Goal: Navigation & Orientation: Find specific page/section

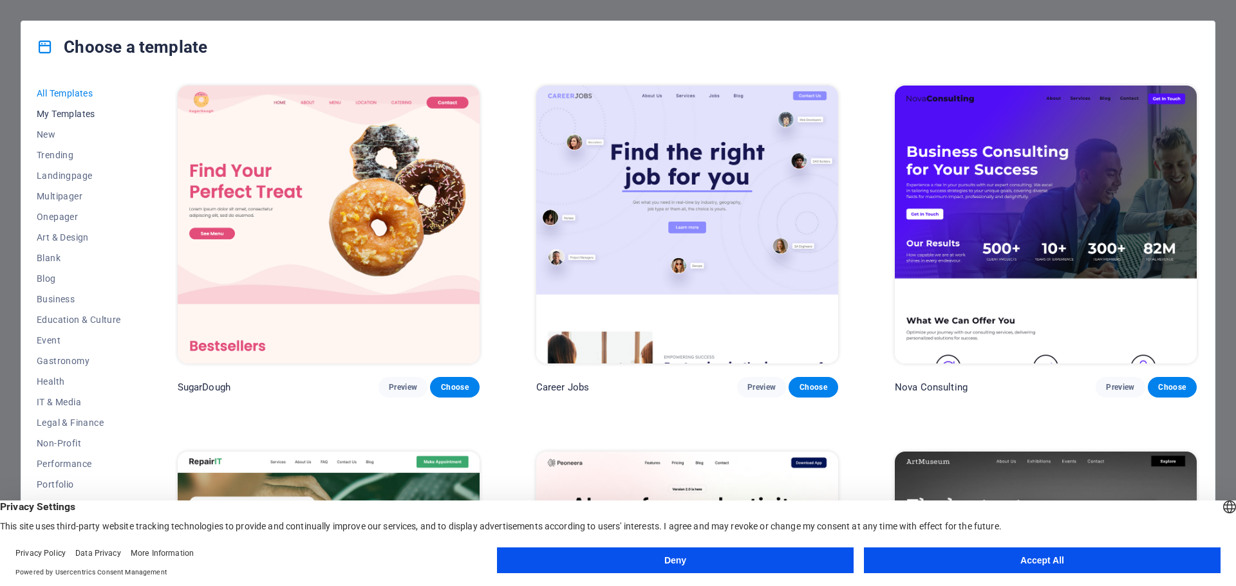
click at [88, 117] on span "My Templates" at bounding box center [79, 114] width 84 height 10
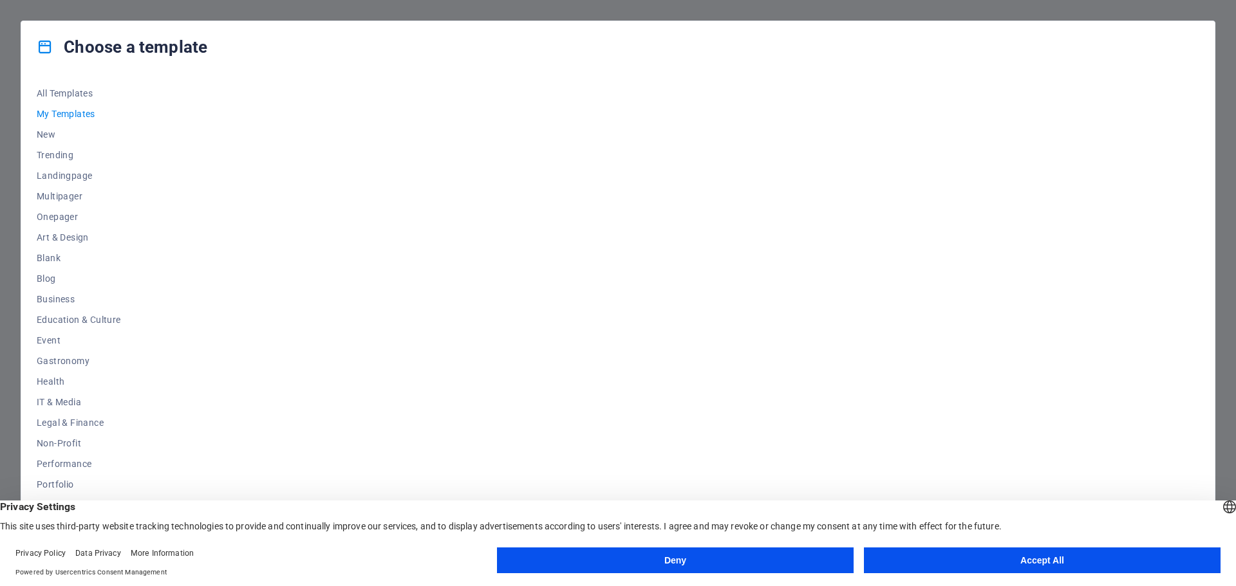
click at [996, 562] on button "Accept All" at bounding box center [1042, 561] width 357 height 26
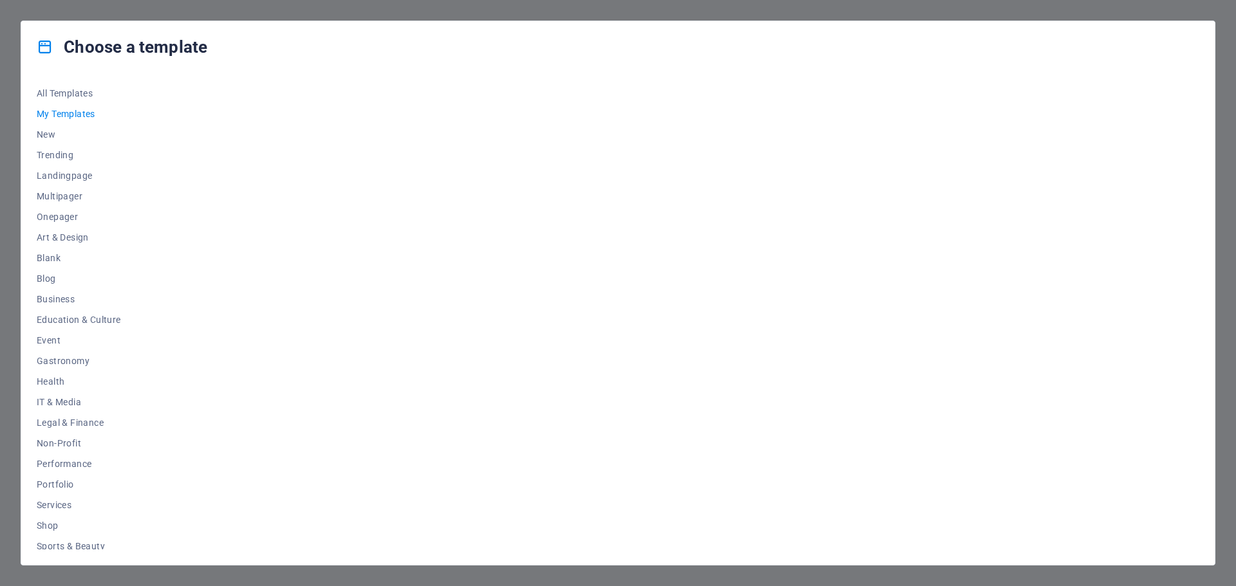
click at [79, 109] on span "My Templates" at bounding box center [79, 114] width 84 height 10
click at [67, 113] on span "My Templates" at bounding box center [79, 114] width 84 height 10
click at [64, 112] on span "My Templates" at bounding box center [79, 114] width 84 height 10
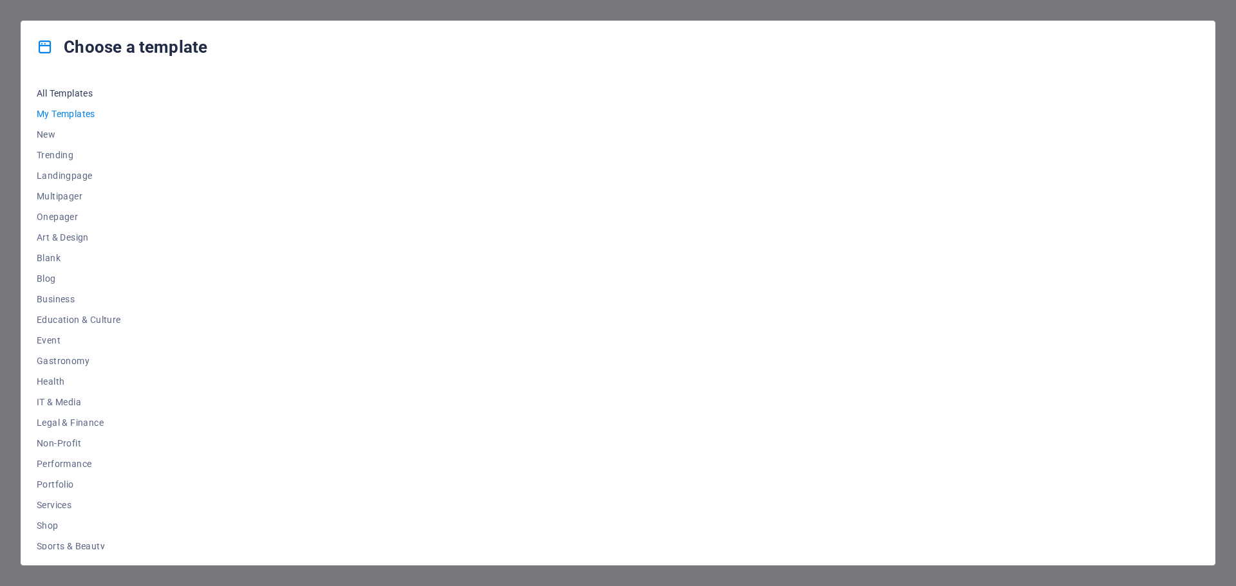
click at [64, 95] on span "All Templates" at bounding box center [79, 93] width 84 height 10
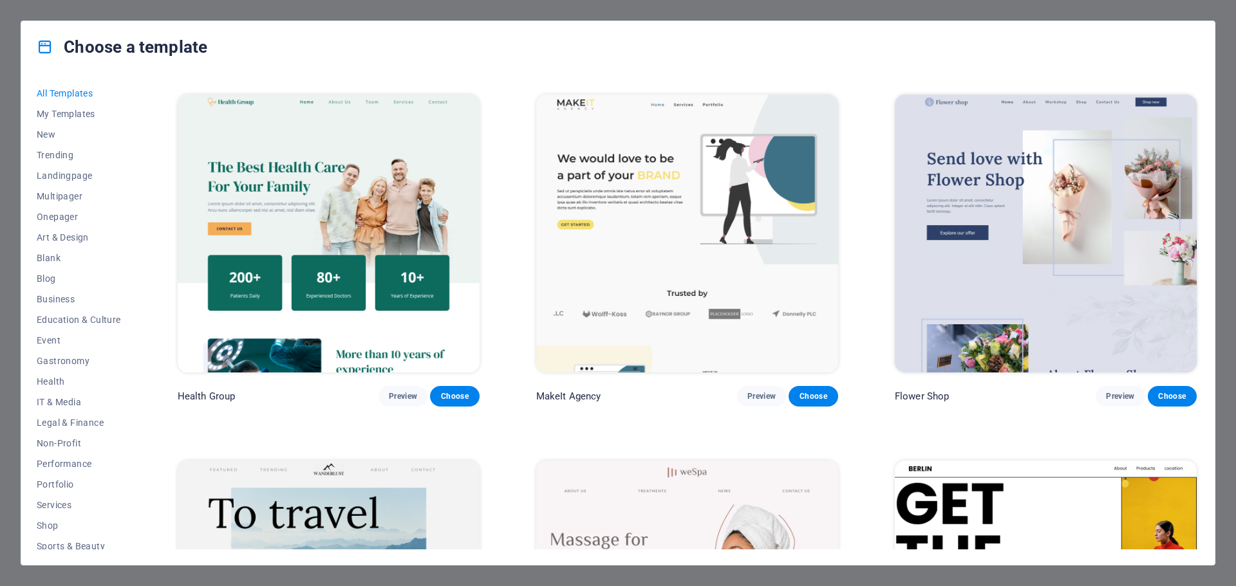
scroll to position [4570, 0]
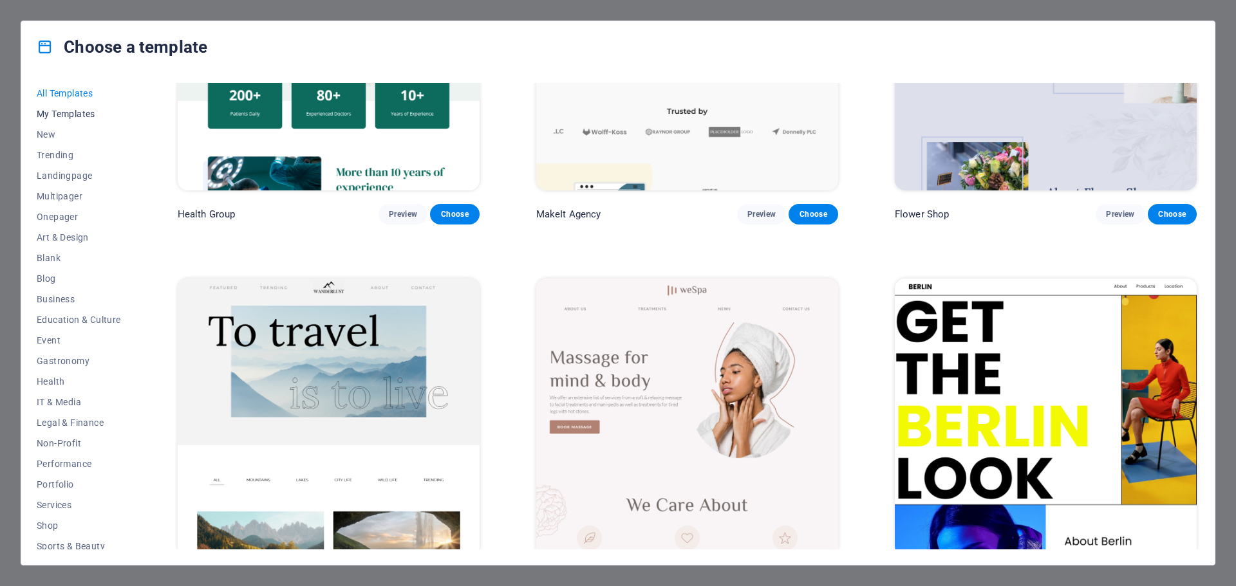
click at [86, 116] on span "My Templates" at bounding box center [79, 114] width 84 height 10
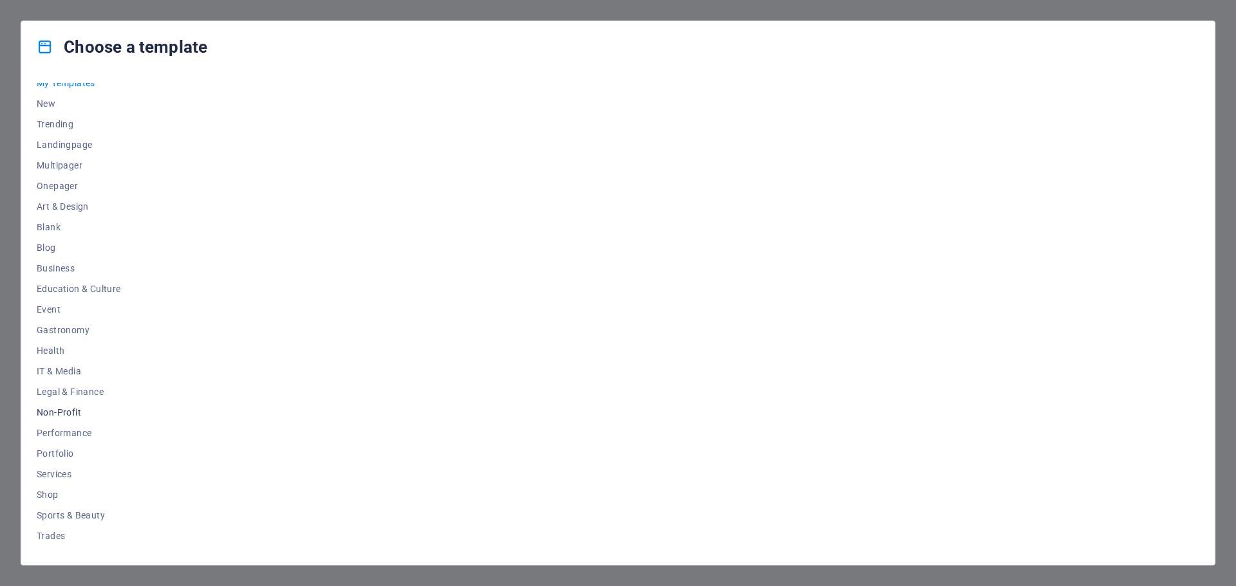
scroll to position [69, 0]
click at [55, 449] on button "Shop" at bounding box center [79, 457] width 84 height 21
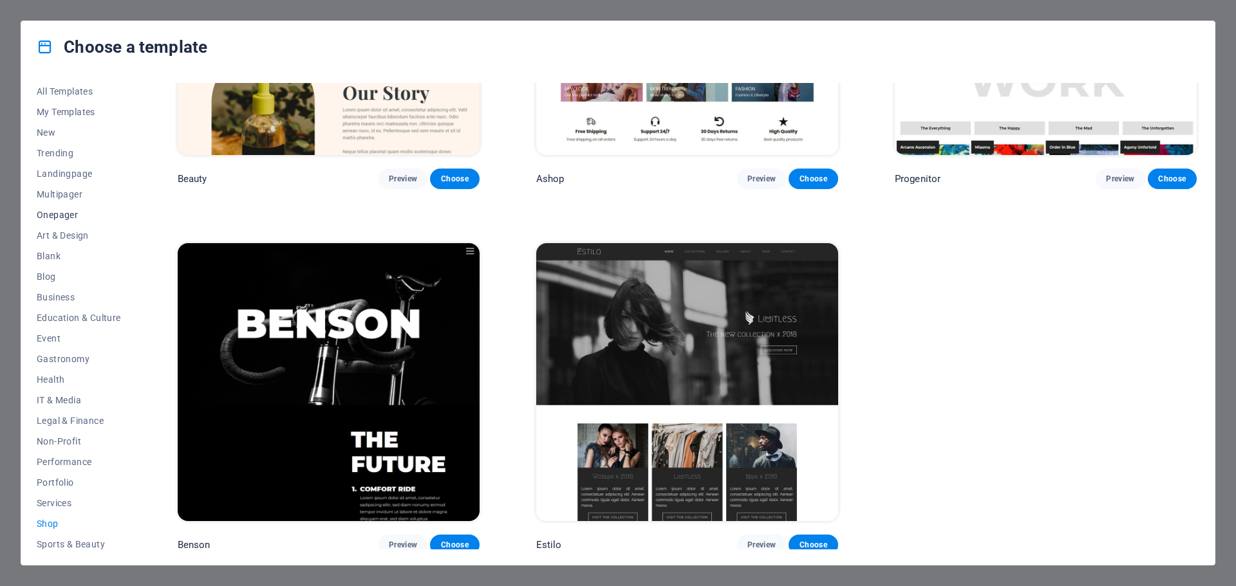
scroll to position [0, 0]
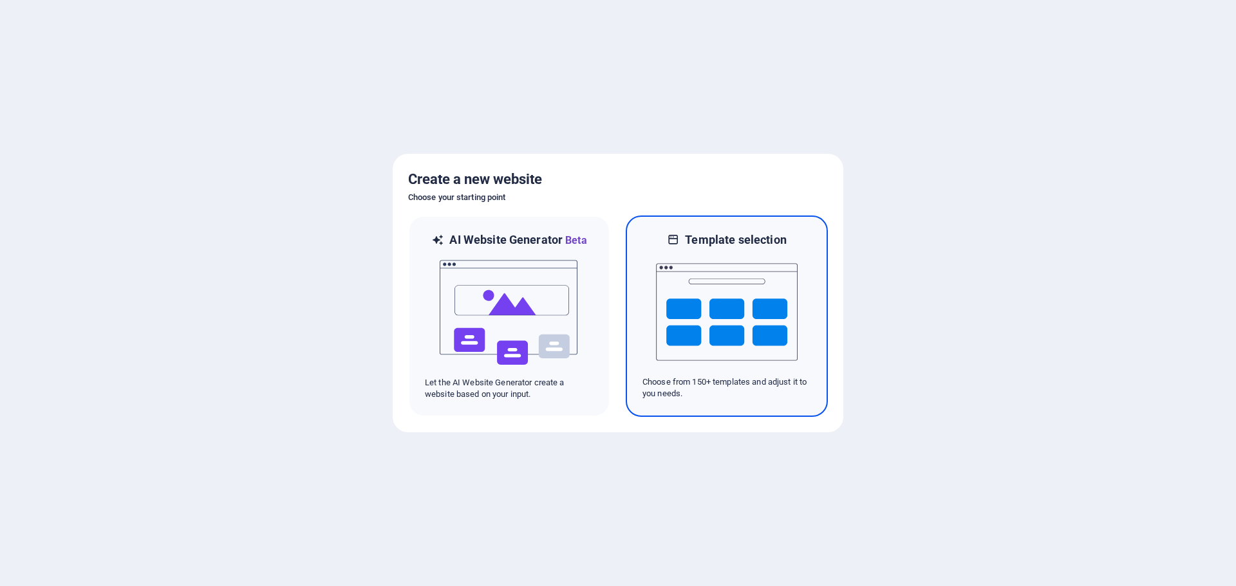
click at [682, 312] on img at bounding box center [727, 312] width 142 height 129
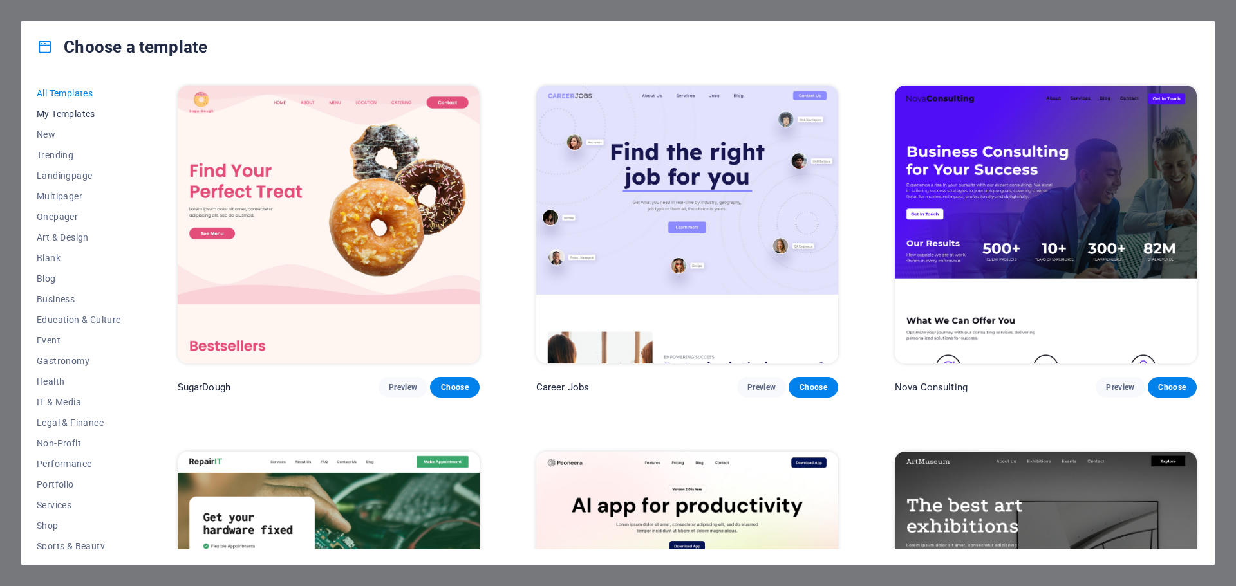
click at [85, 116] on span "My Templates" at bounding box center [79, 114] width 84 height 10
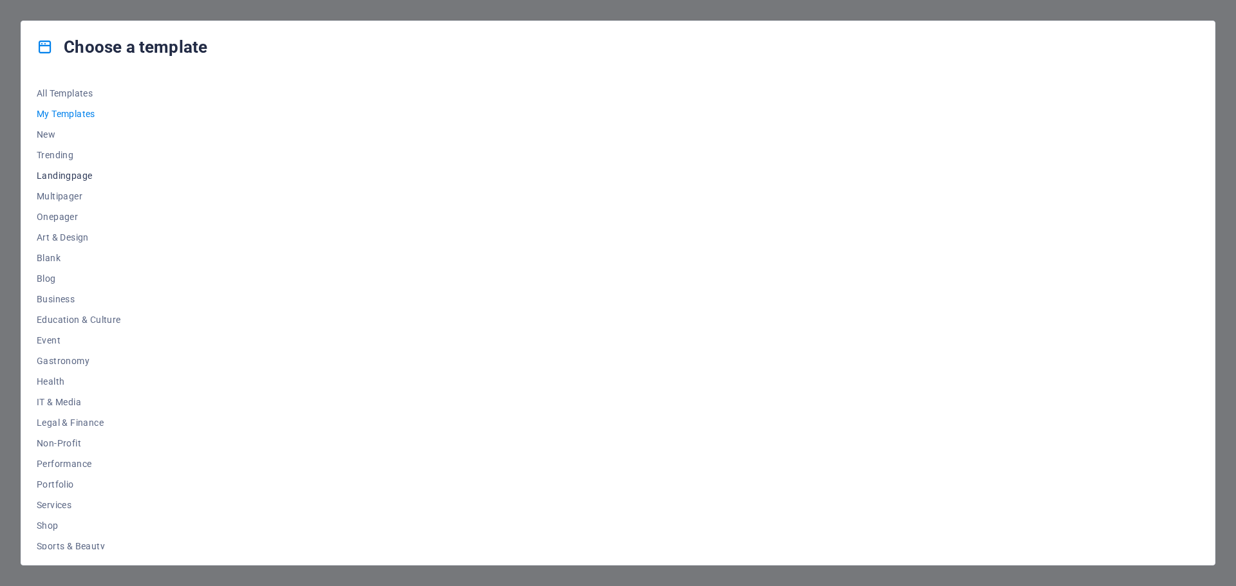
click at [55, 168] on button "Landingpage" at bounding box center [79, 175] width 84 height 21
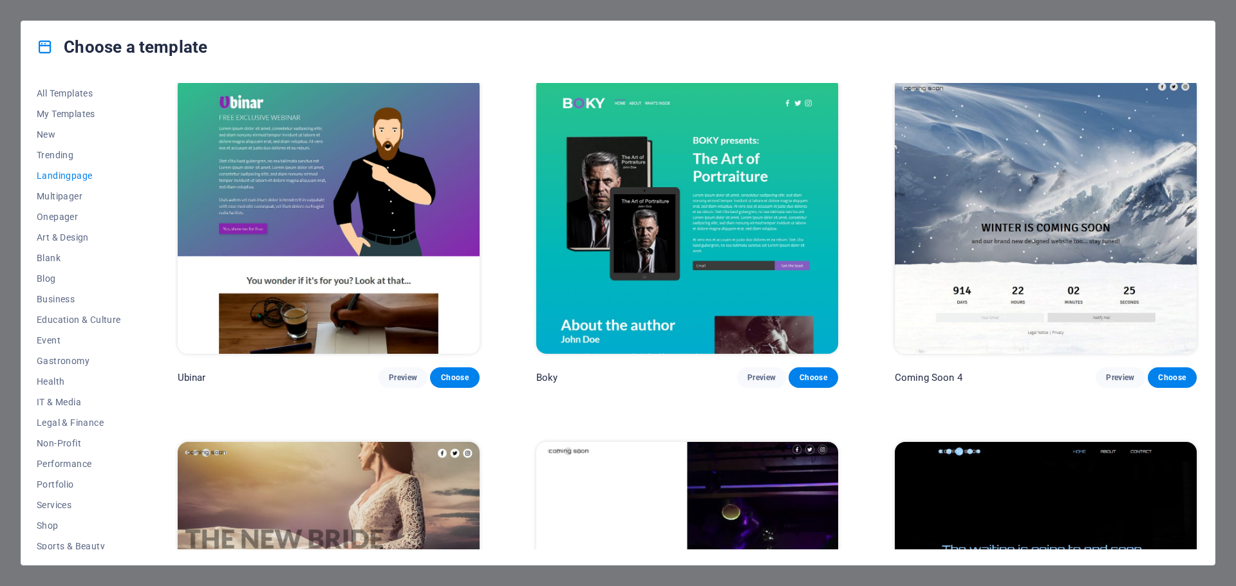
scroll to position [2766, 0]
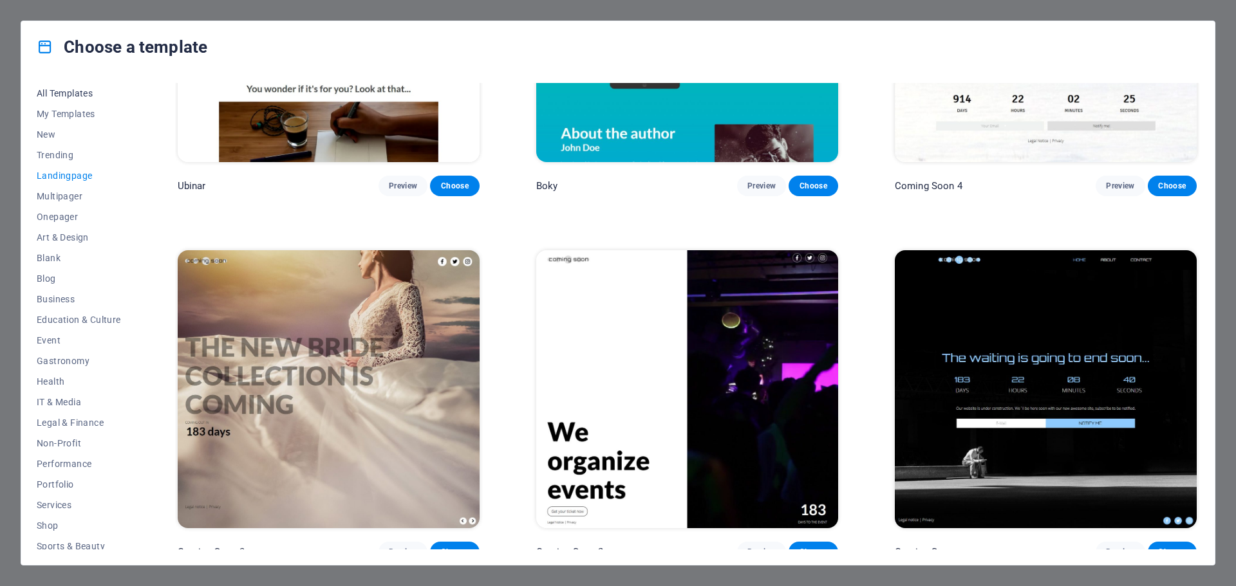
click at [64, 91] on span "All Templates" at bounding box center [79, 93] width 84 height 10
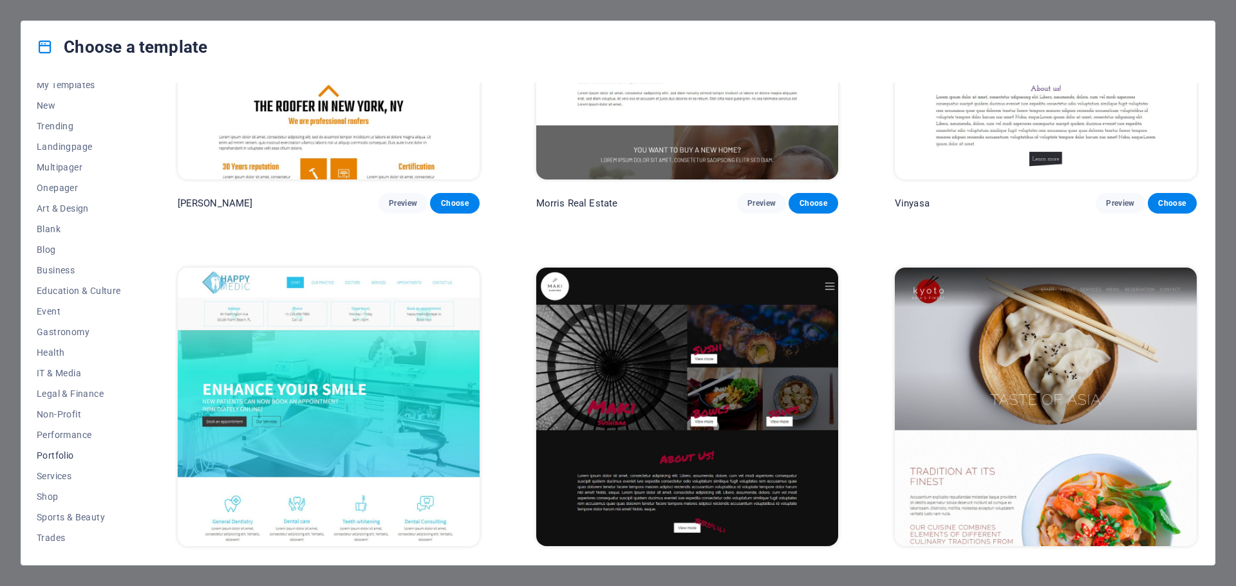
scroll to position [0, 0]
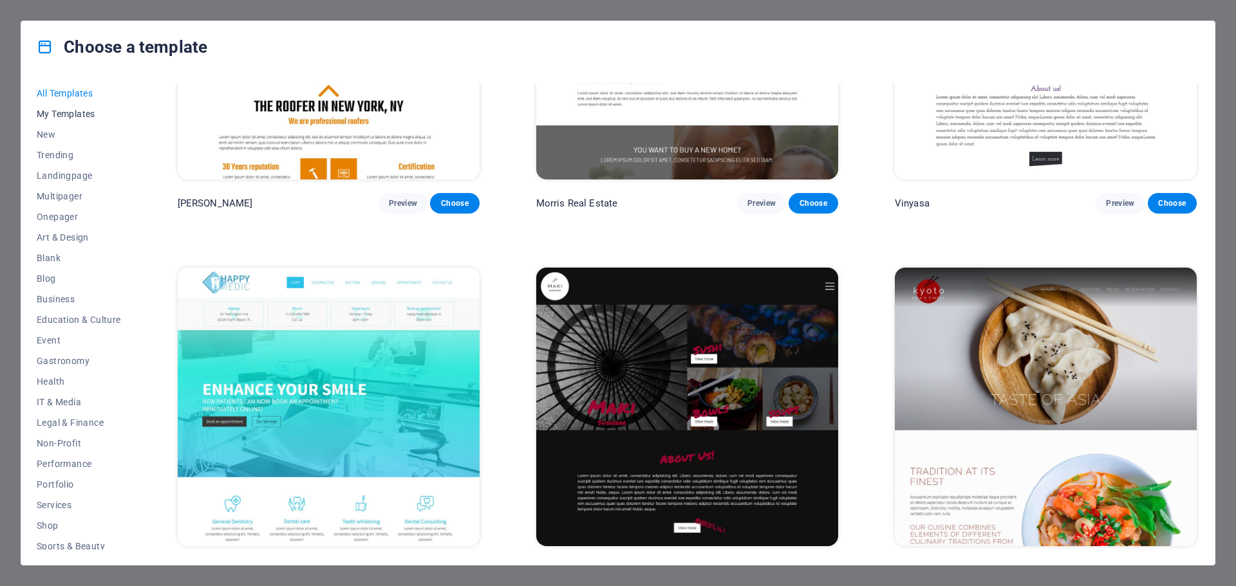
click at [55, 114] on span "My Templates" at bounding box center [79, 114] width 84 height 10
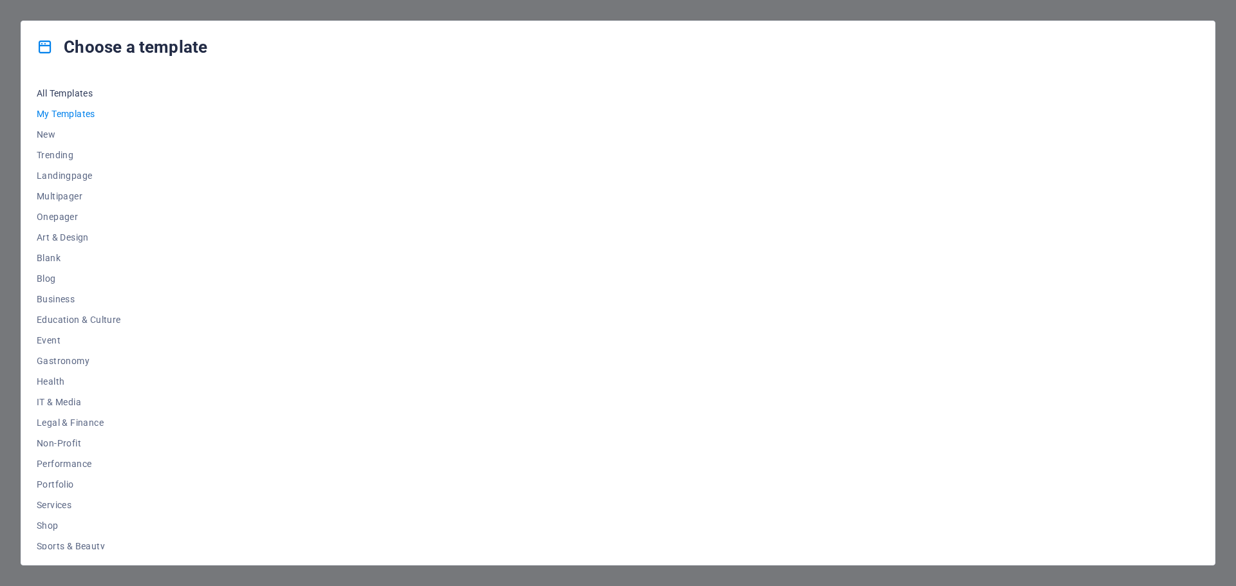
click at [66, 88] on span "All Templates" at bounding box center [79, 93] width 84 height 10
